Goal: Information Seeking & Learning: Learn about a topic

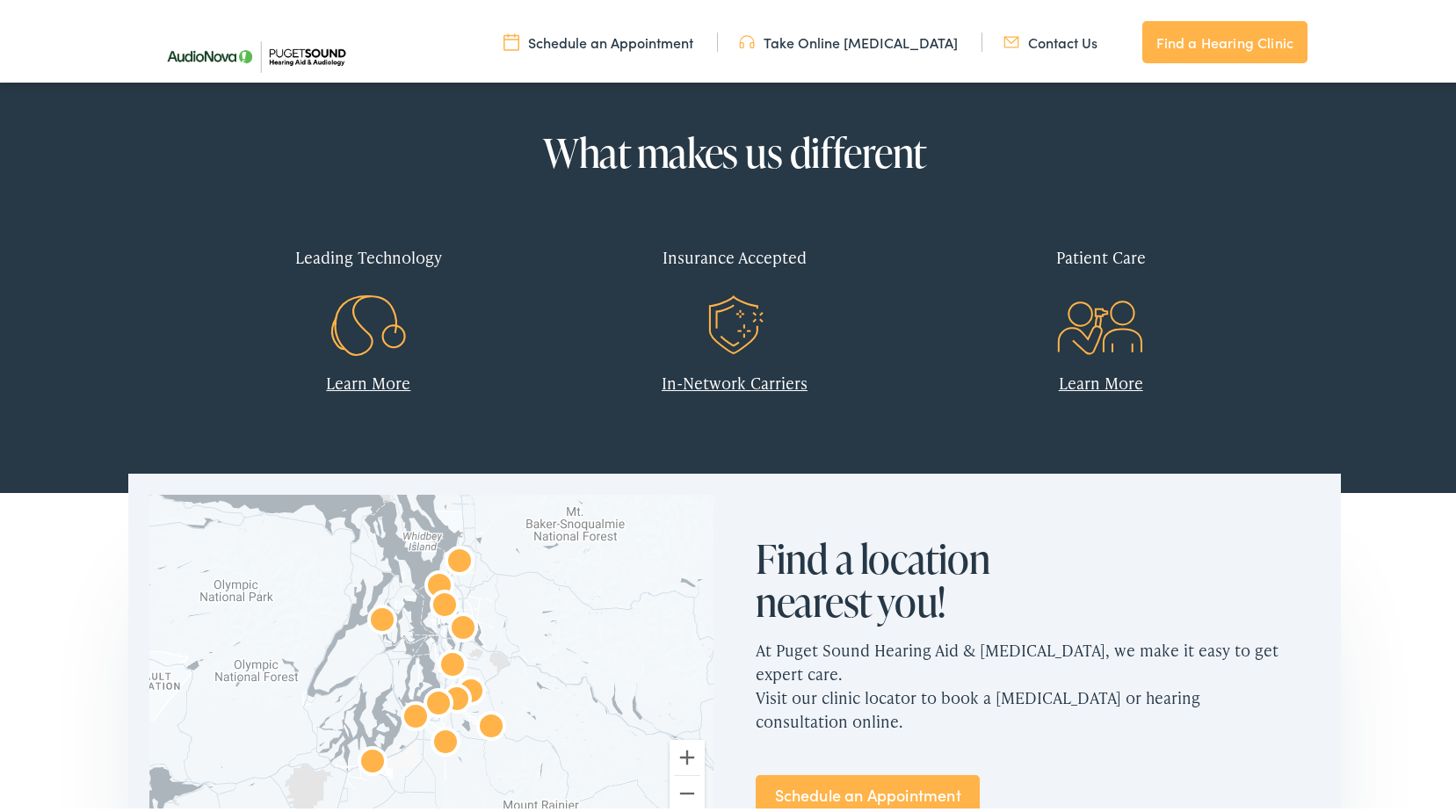
scroll to position [703, 0]
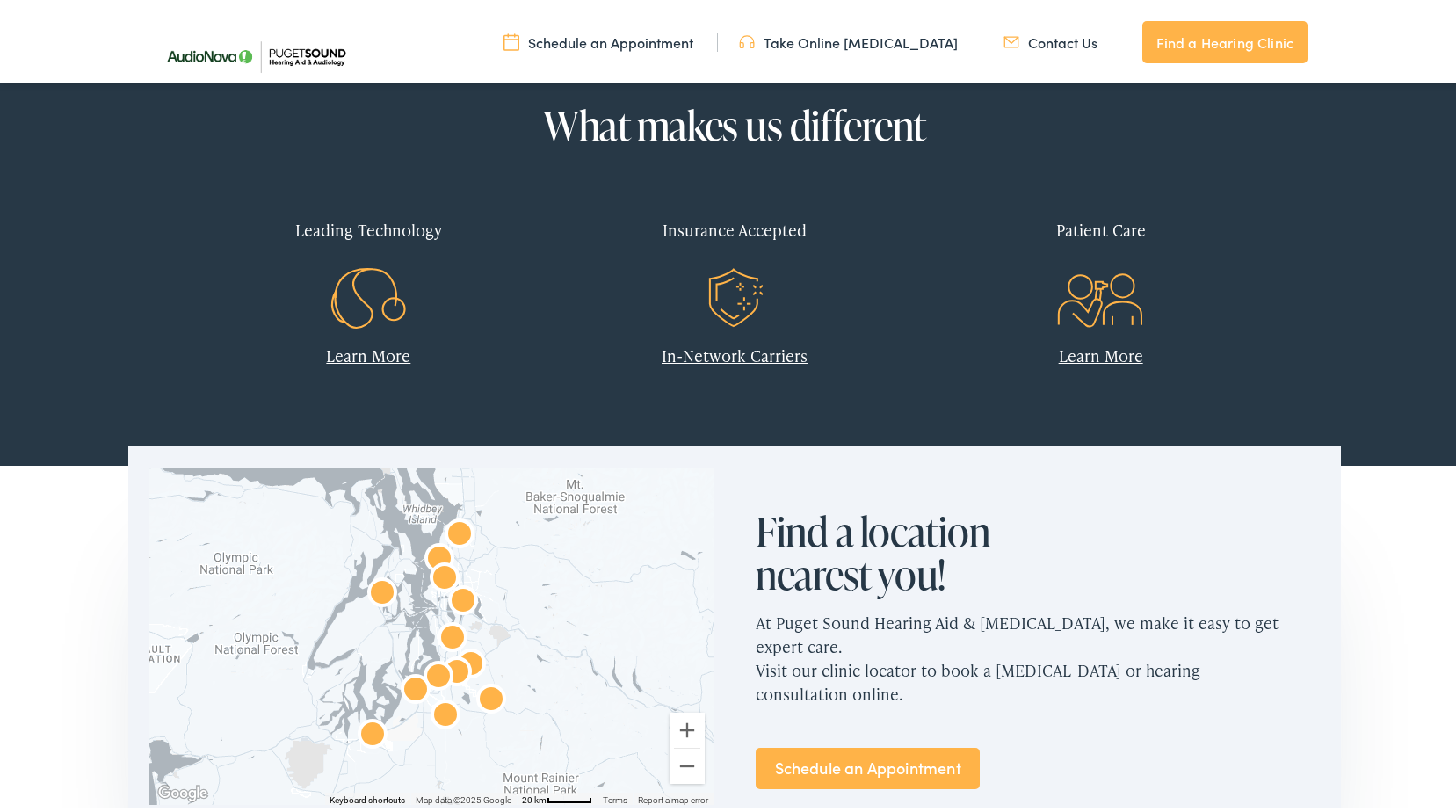
click at [738, 340] on p "In-Network Carriers" at bounding box center [735, 352] width 340 height 24
click at [726, 222] on div "Insurance Accepted" at bounding box center [735, 226] width 340 height 52
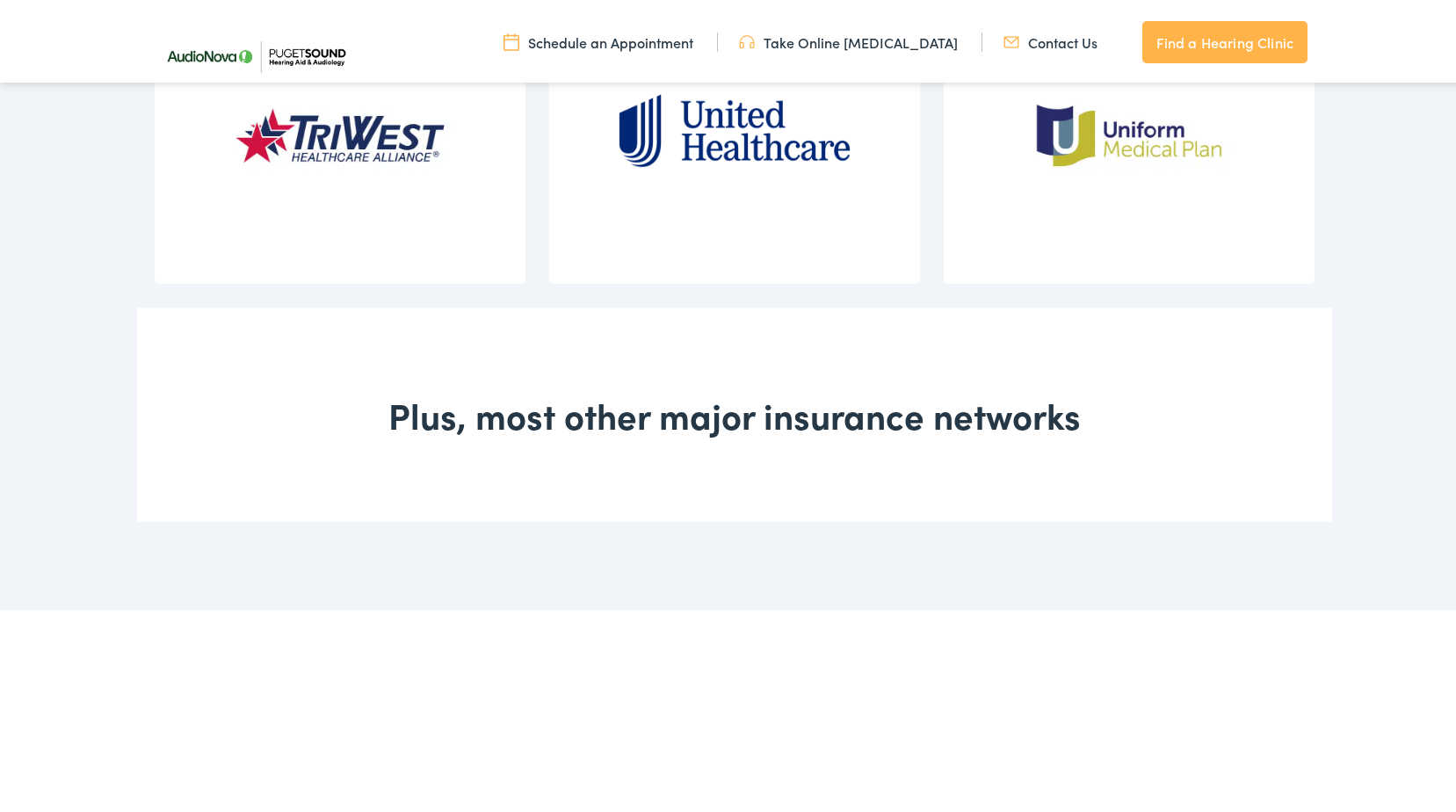
scroll to position [2812, 0]
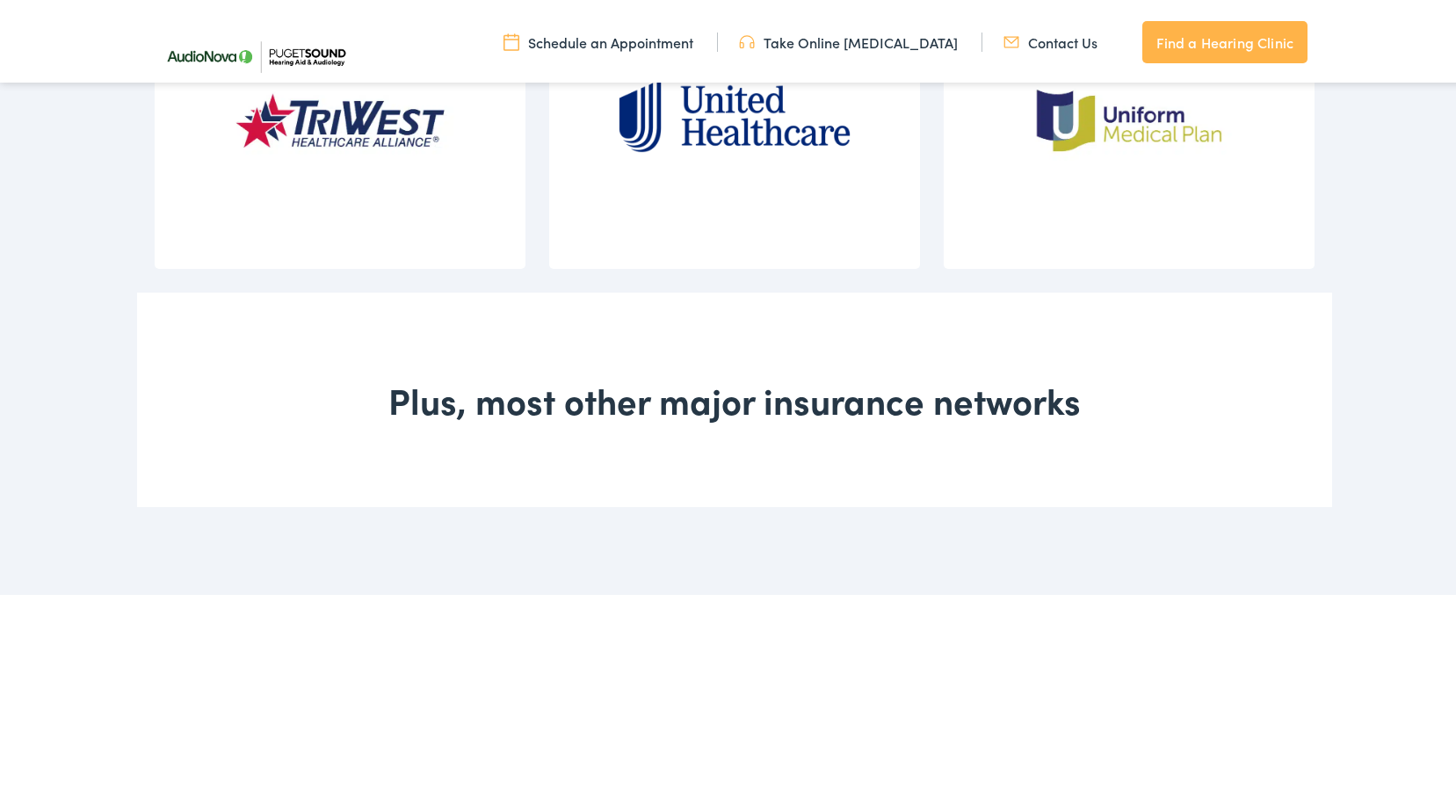
click at [777, 402] on div "Plus, most other major insurance networks" at bounding box center [735, 397] width 1195 height 215
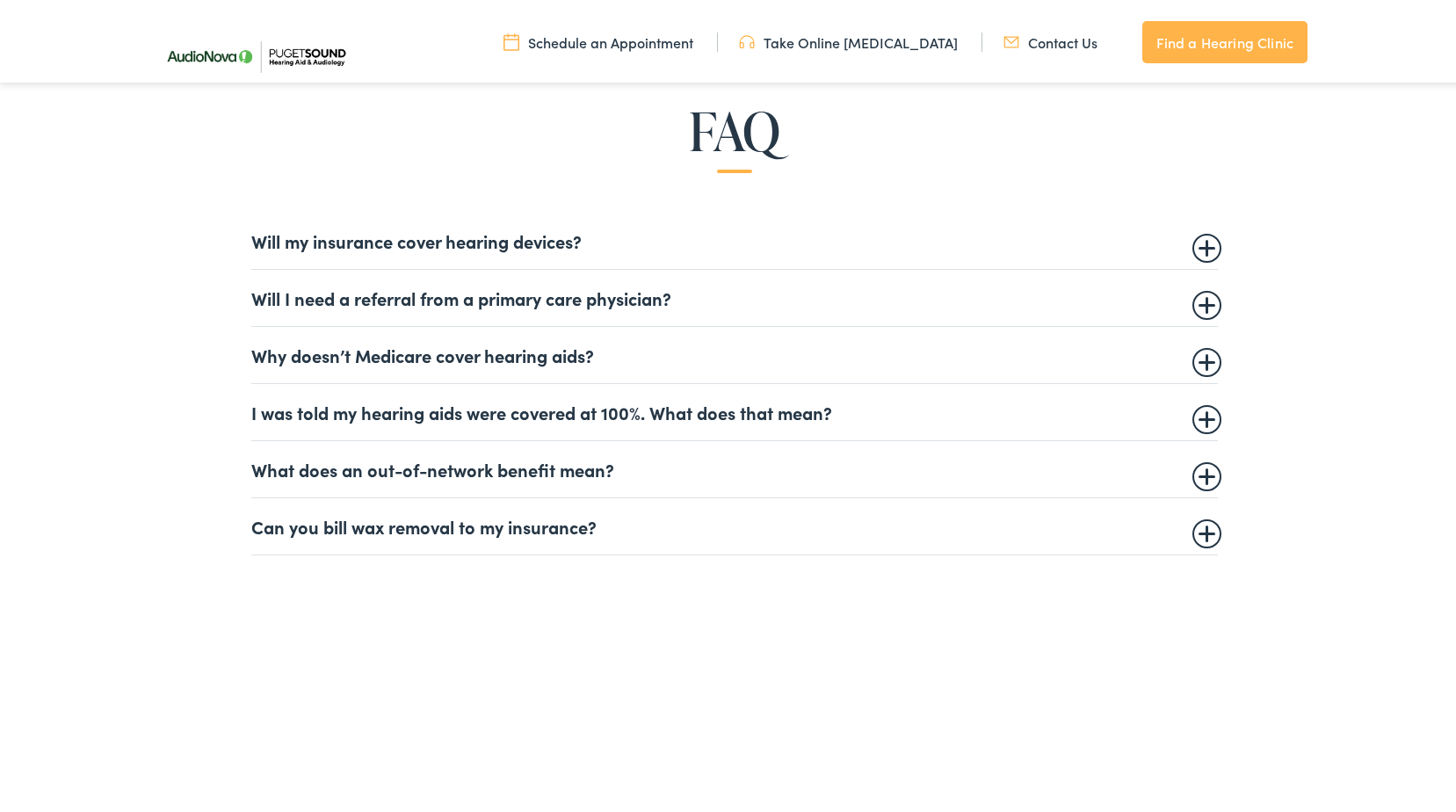
scroll to position [1055, 0]
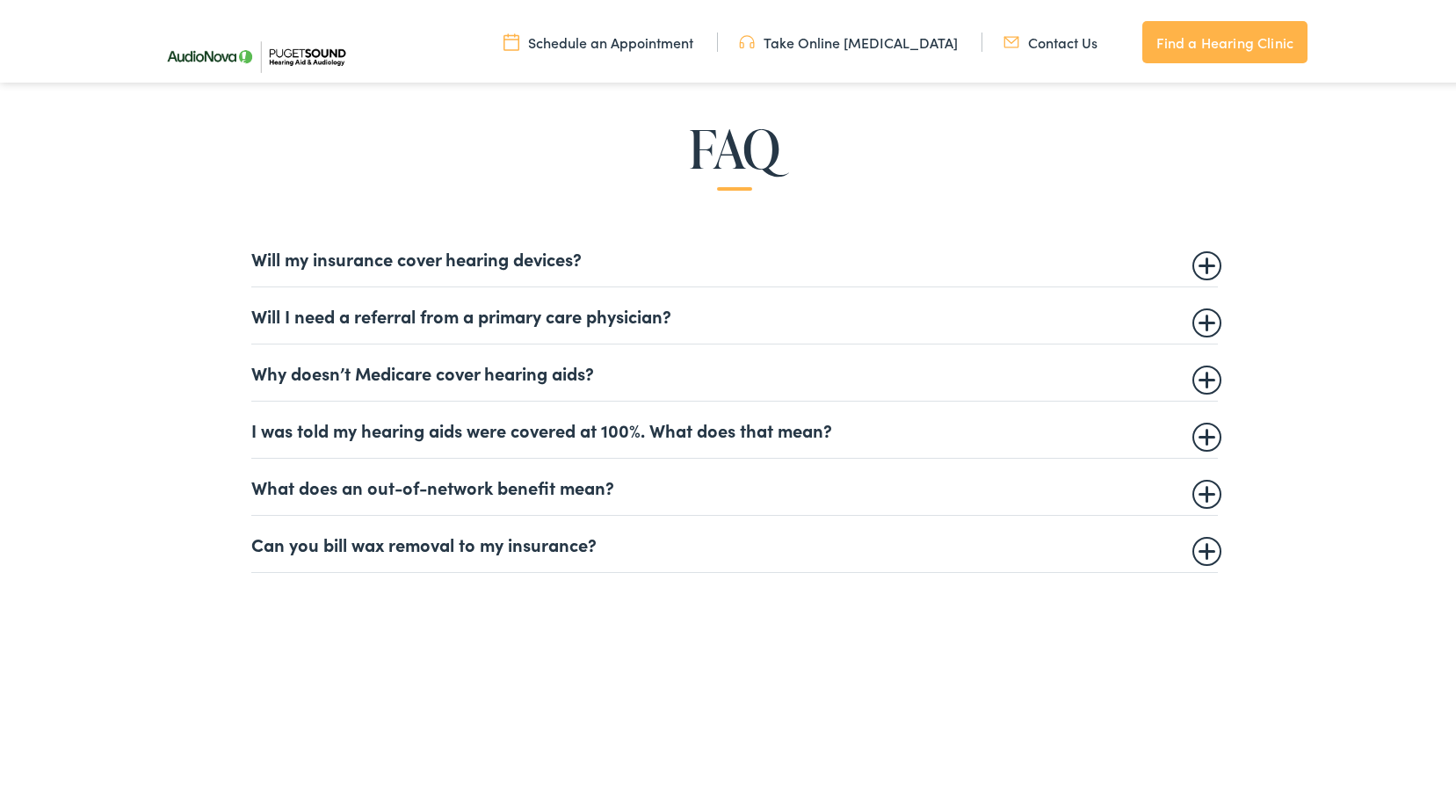
click at [1192, 262] on summary "Will my insurance cover hearing devices?" at bounding box center [735, 255] width 967 height 21
